Goal: Book appointment/travel/reservation

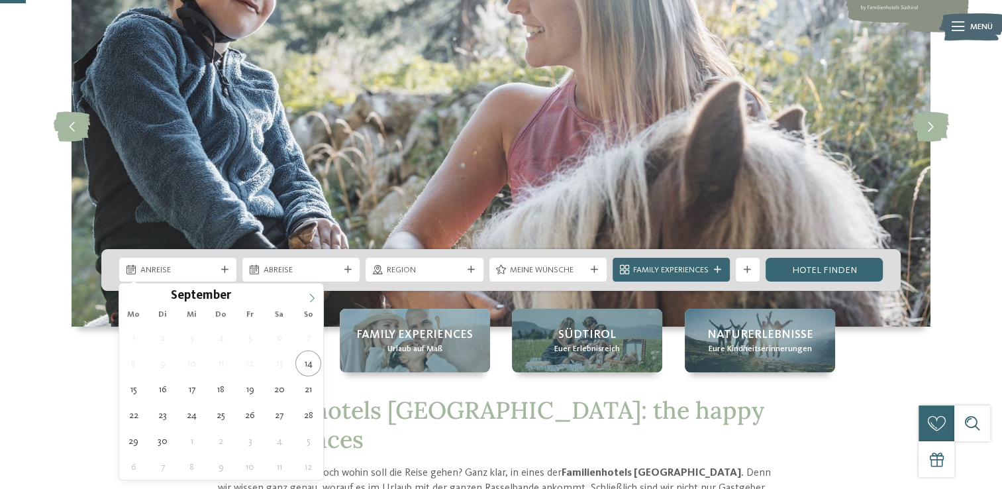
click at [313, 298] on icon at bounding box center [311, 297] width 9 height 9
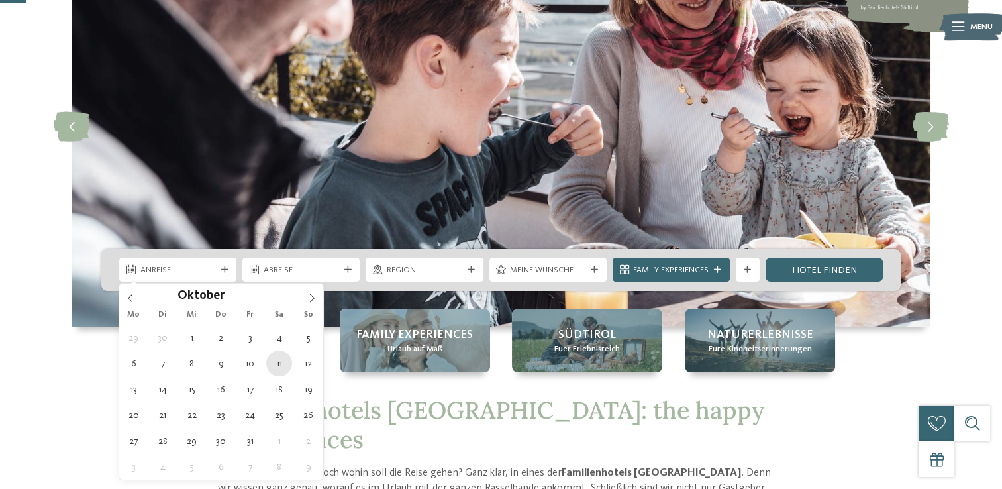
type div "[DATE]"
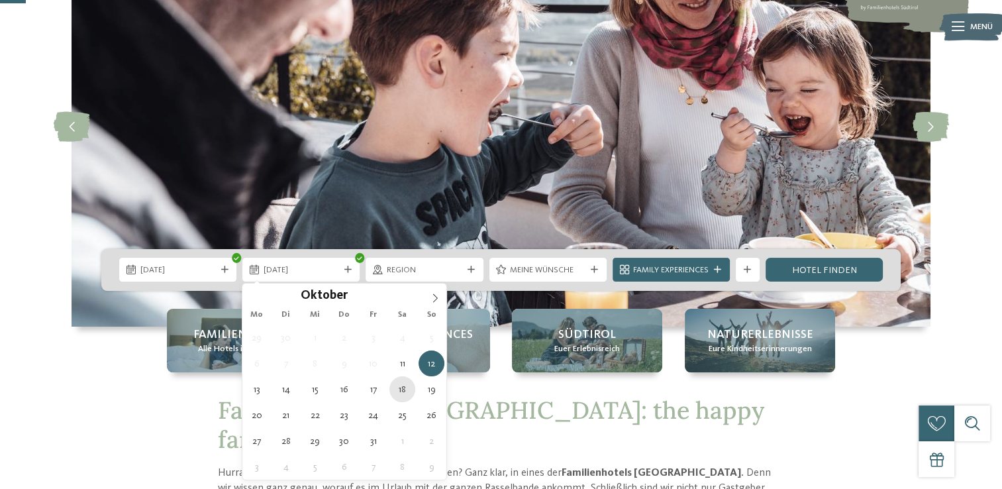
type div "[DATE]"
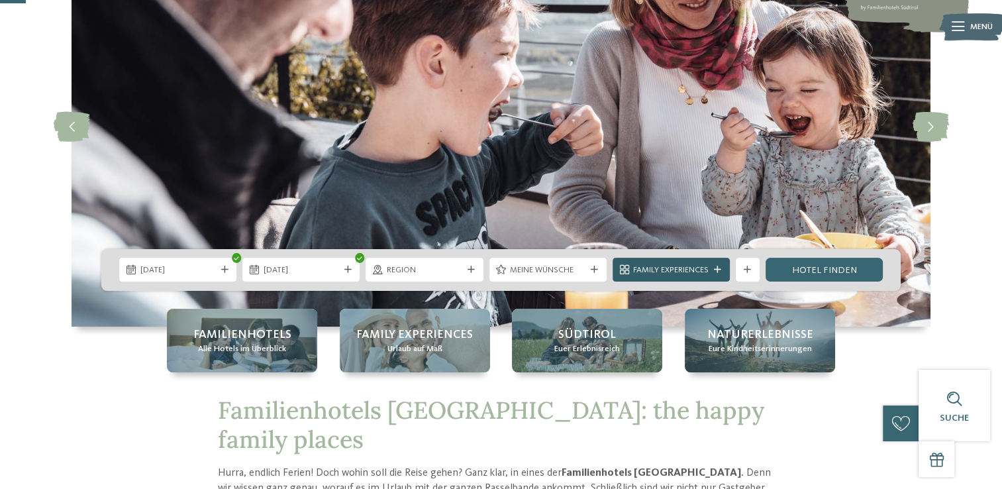
click at [675, 268] on span "Family Experiences" at bounding box center [671, 270] width 76 height 12
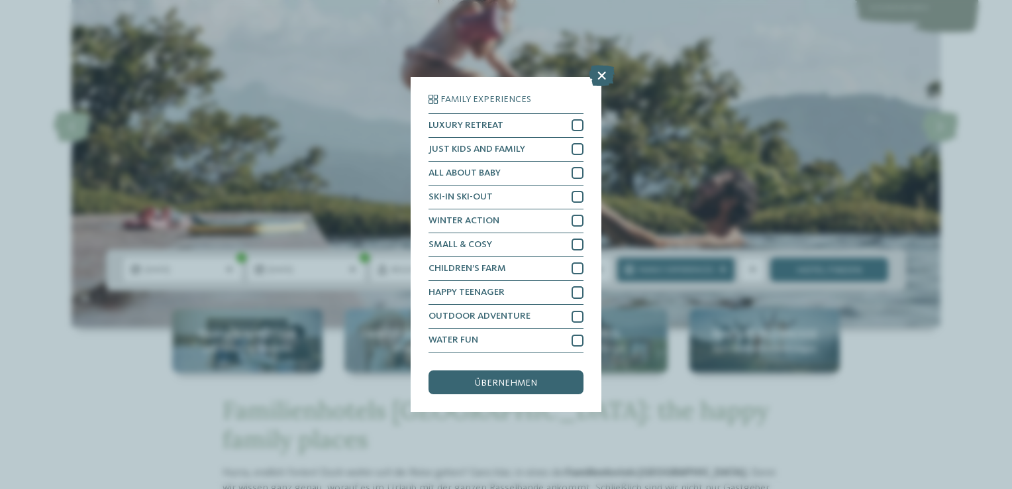
click at [689, 219] on div "Family Experiences LUXURY RETREAT JUST KIDS AND FAMILY" at bounding box center [506, 244] width 1012 height 489
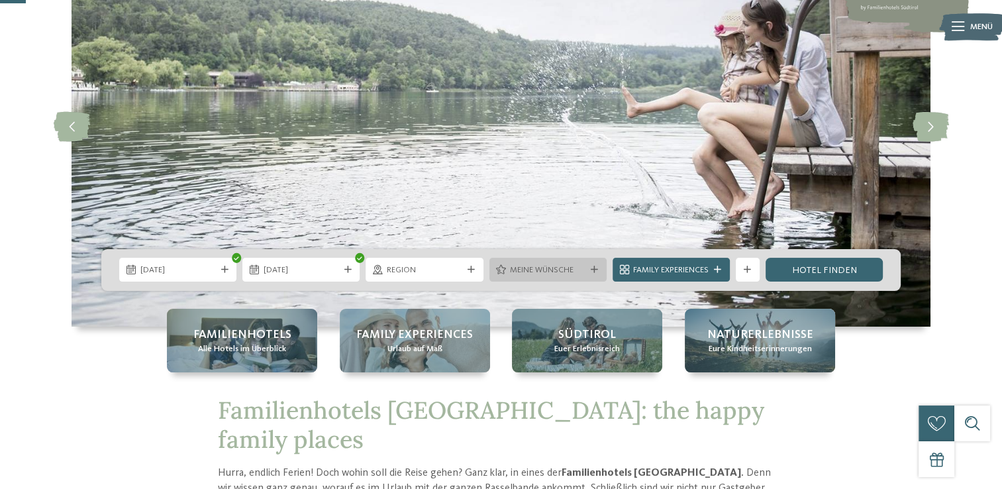
click at [523, 270] on span "Meine Wünsche" at bounding box center [548, 270] width 76 height 12
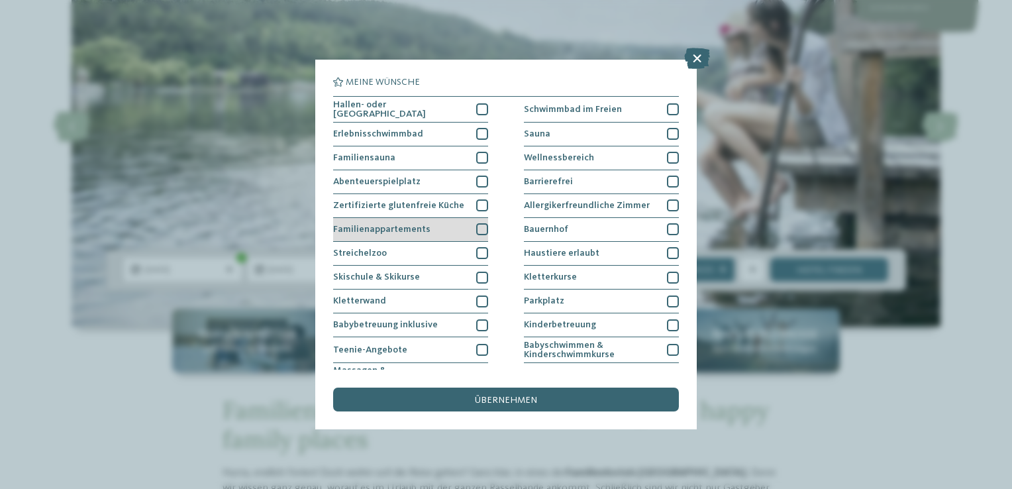
click at [478, 229] on div at bounding box center [482, 229] width 12 height 12
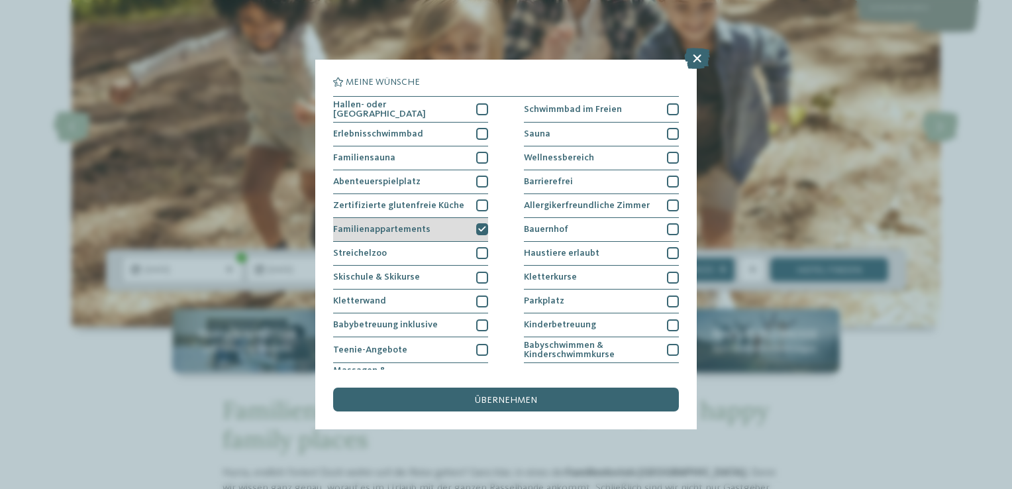
click at [478, 229] on icon at bounding box center [482, 229] width 8 height 7
drag, startPoint x: 553, startPoint y: 393, endPoint x: 569, endPoint y: 385, distance: 17.5
click at [554, 393] on div "übernehmen" at bounding box center [506, 399] width 346 height 24
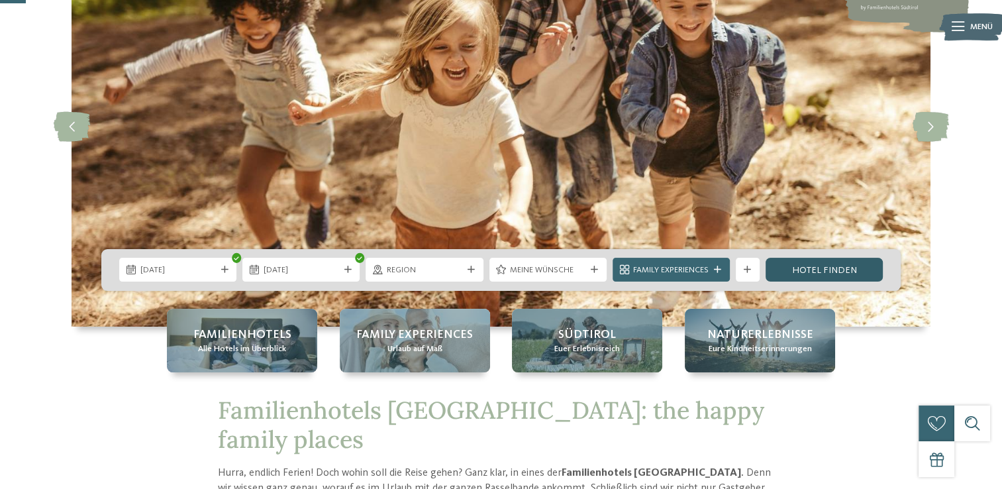
drag, startPoint x: 861, startPoint y: 264, endPoint x: 841, endPoint y: 268, distance: 20.8
click at [861, 264] on link "Hotel finden" at bounding box center [824, 270] width 117 height 24
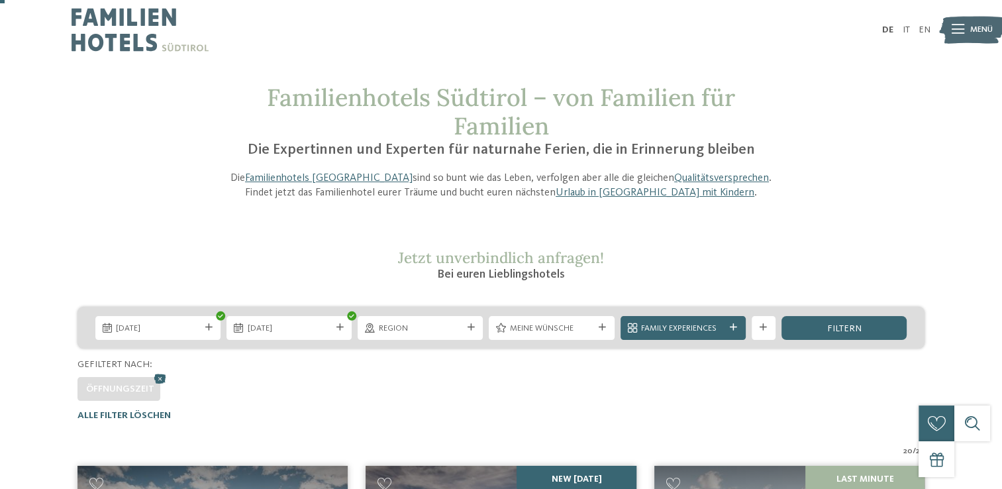
scroll to position [66, 0]
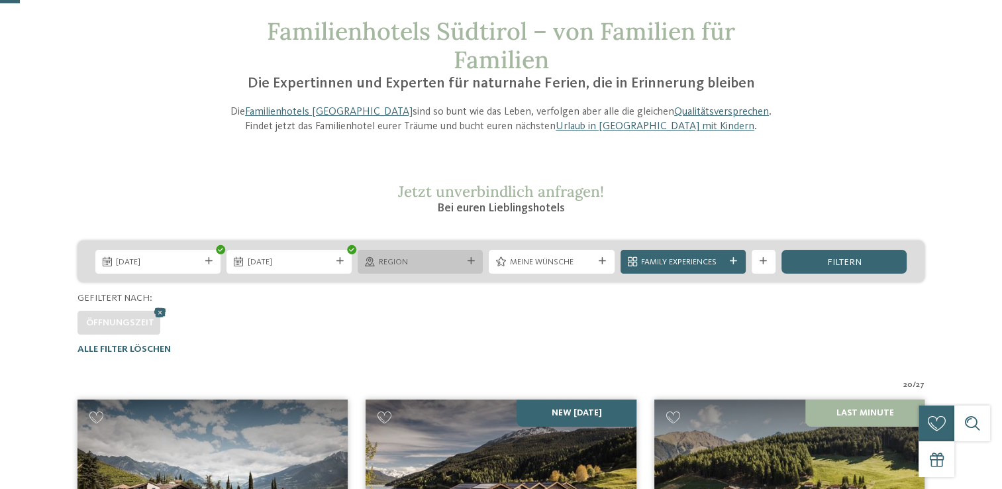
click at [465, 264] on div at bounding box center [471, 261] width 12 height 7
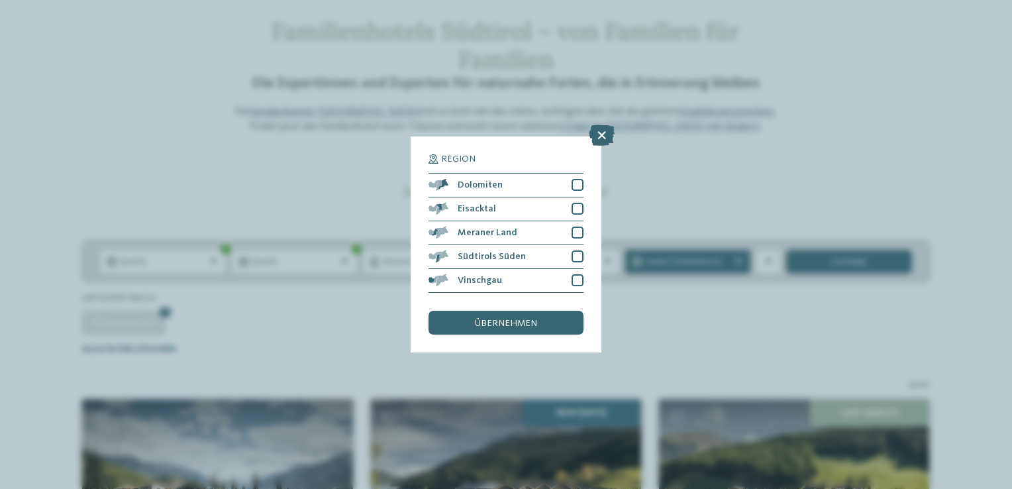
click at [265, 131] on div "Region Dolomiten" at bounding box center [506, 244] width 1012 height 489
